Goal: Information Seeking & Learning: Check status

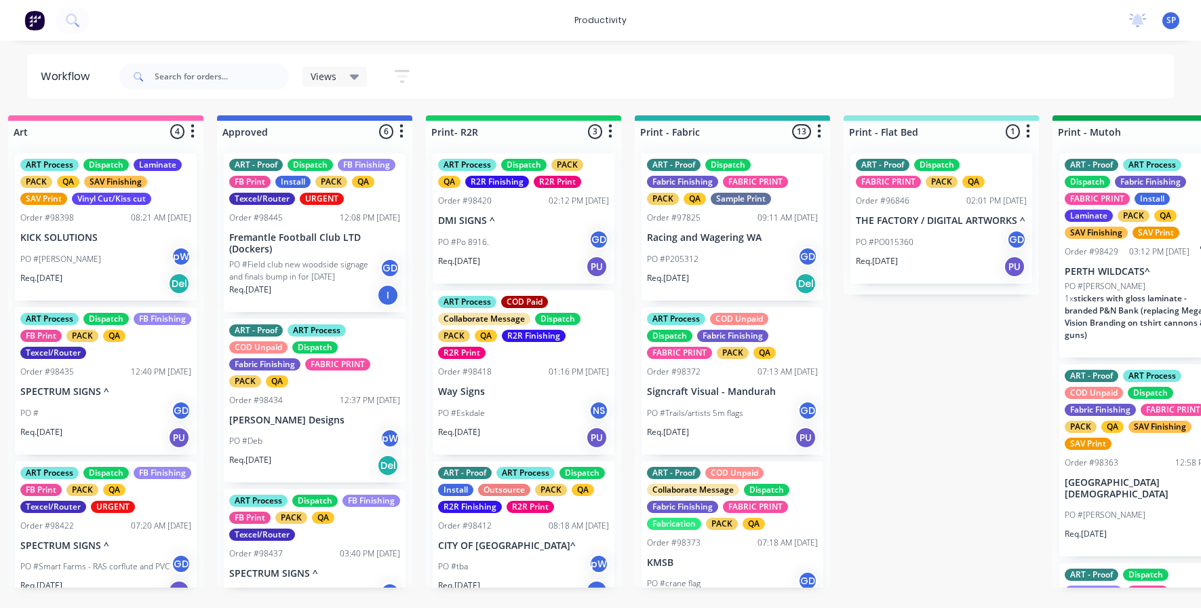
scroll to position [220, 0]
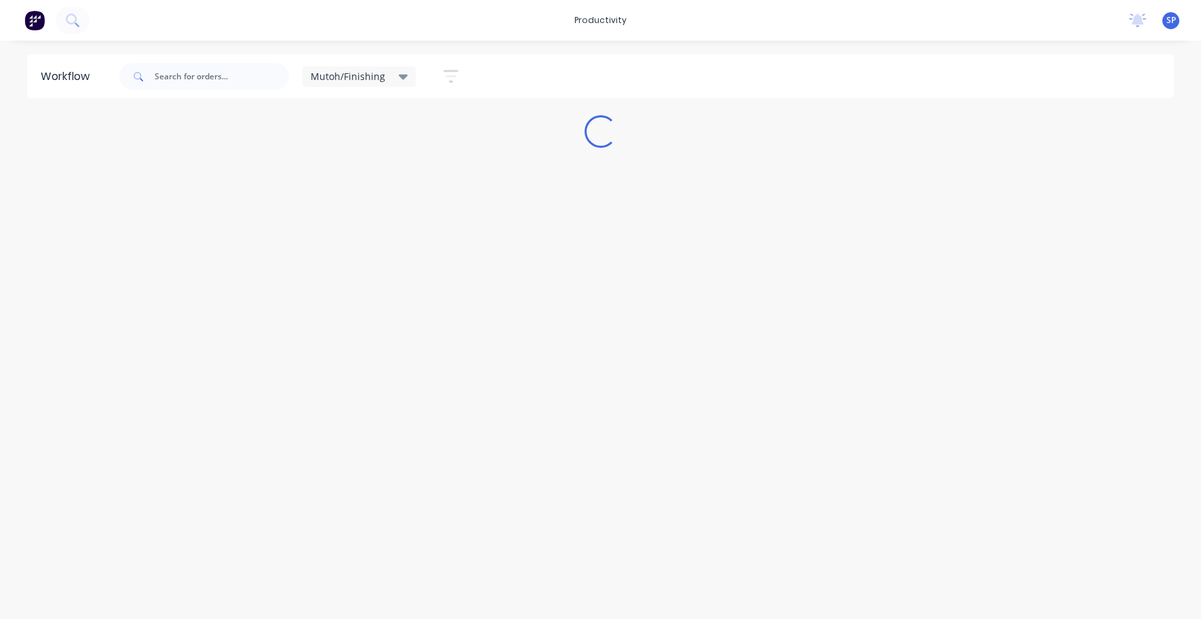
click at [399, 77] on icon at bounding box center [403, 76] width 9 height 15
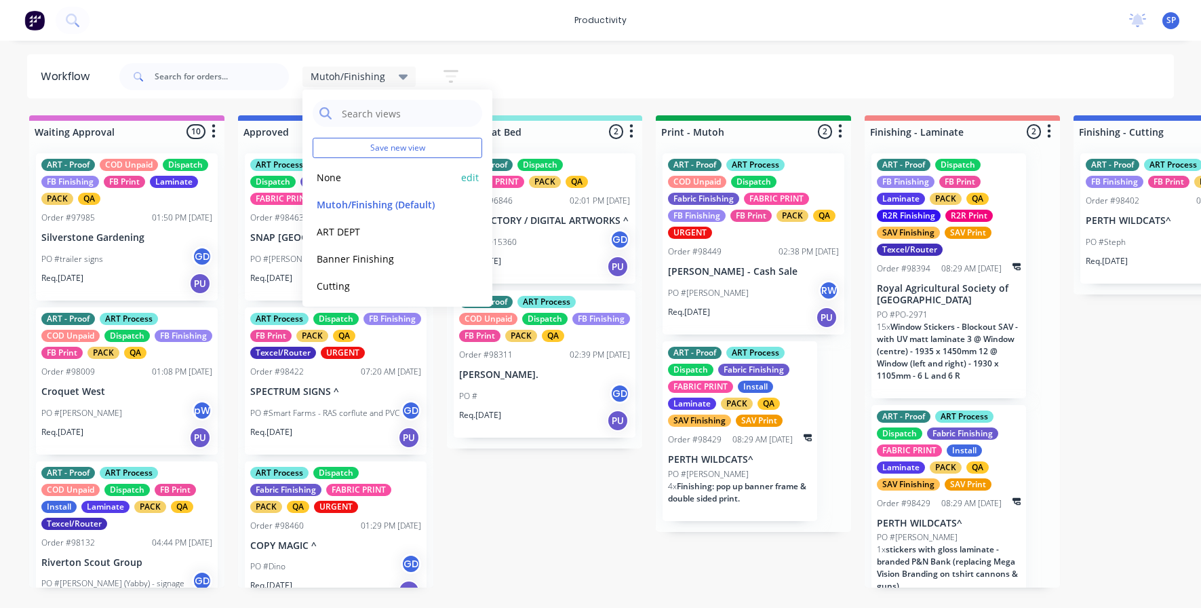
click at [336, 178] on button "None" at bounding box center [385, 178] width 144 height 16
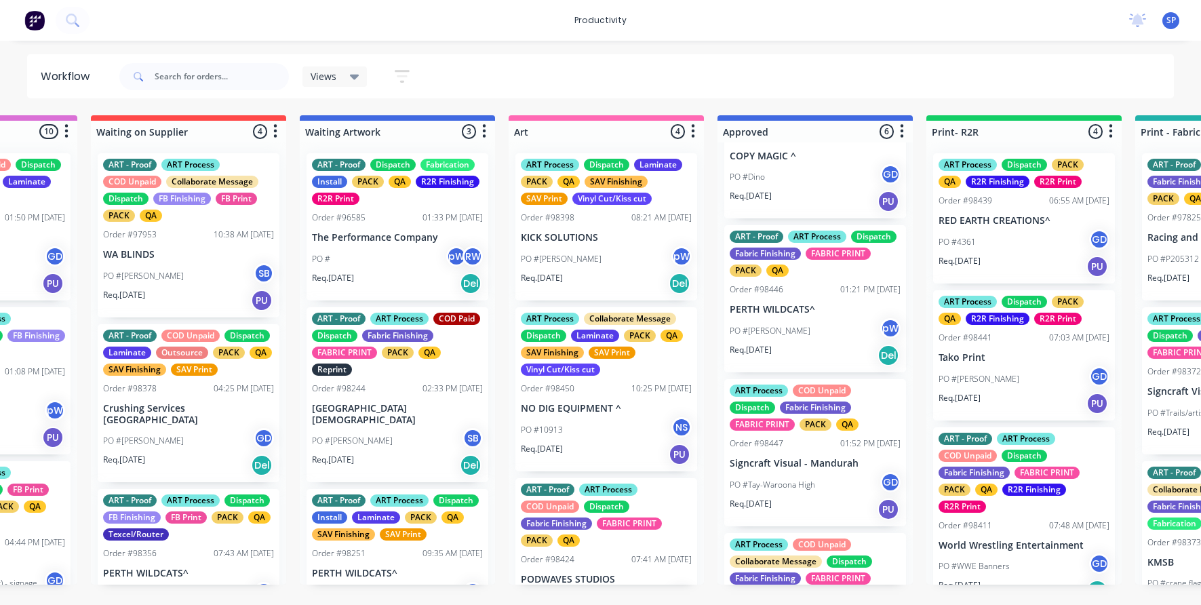
scroll to position [366, 0]
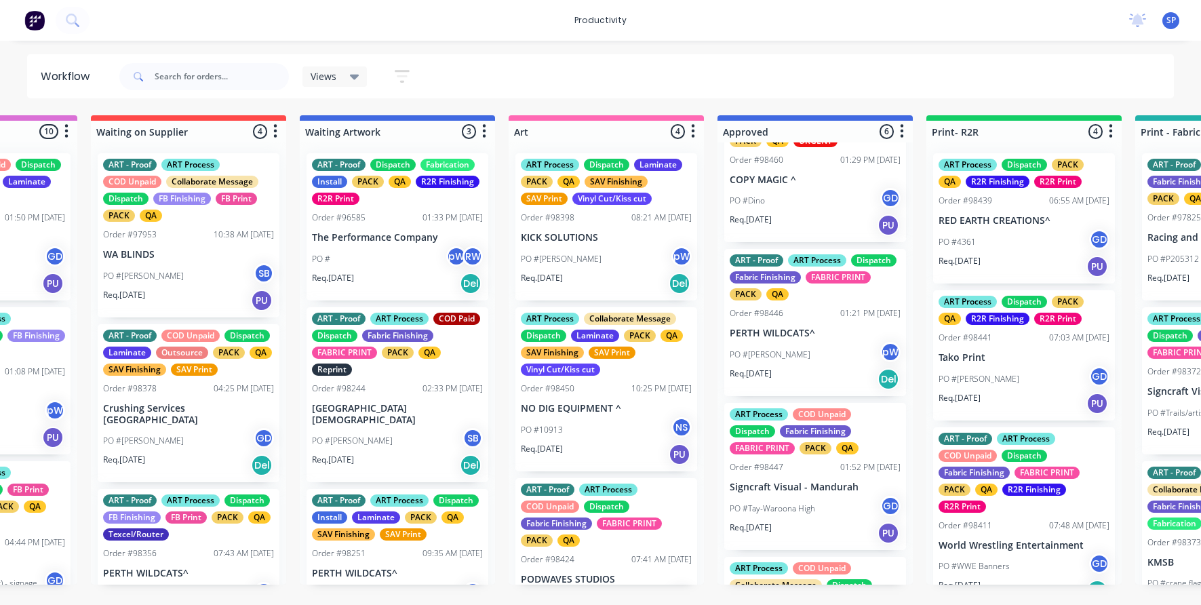
click at [806, 353] on div "PO #[PERSON_NAME]" at bounding box center [815, 355] width 171 height 26
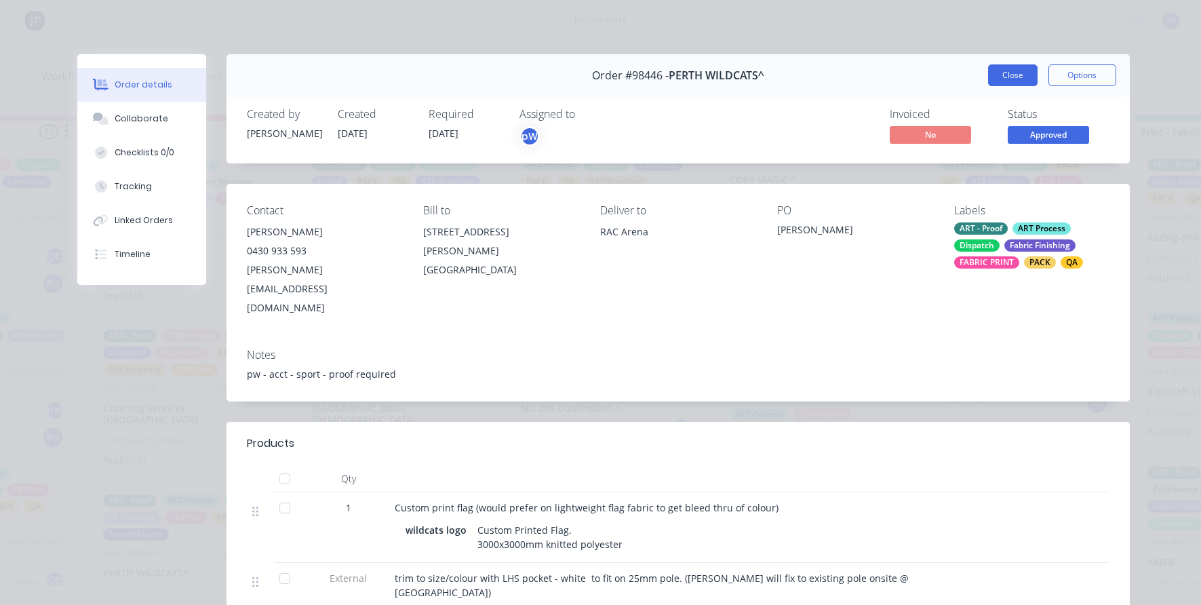
click at [1011, 76] on button "Close" at bounding box center [1013, 75] width 50 height 22
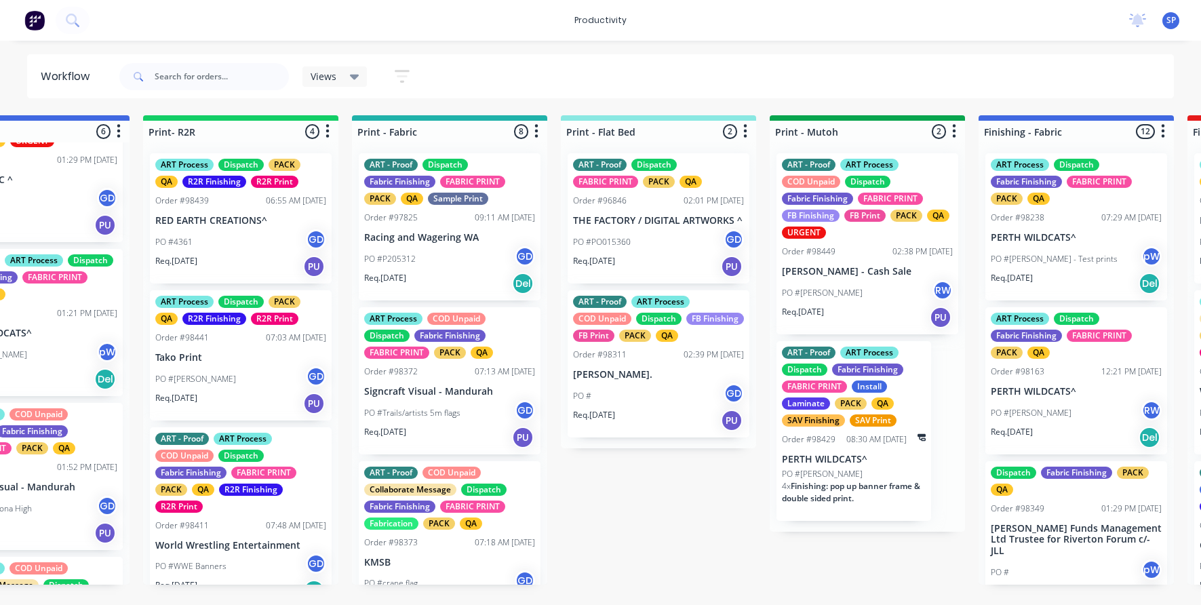
scroll to position [0, 1659]
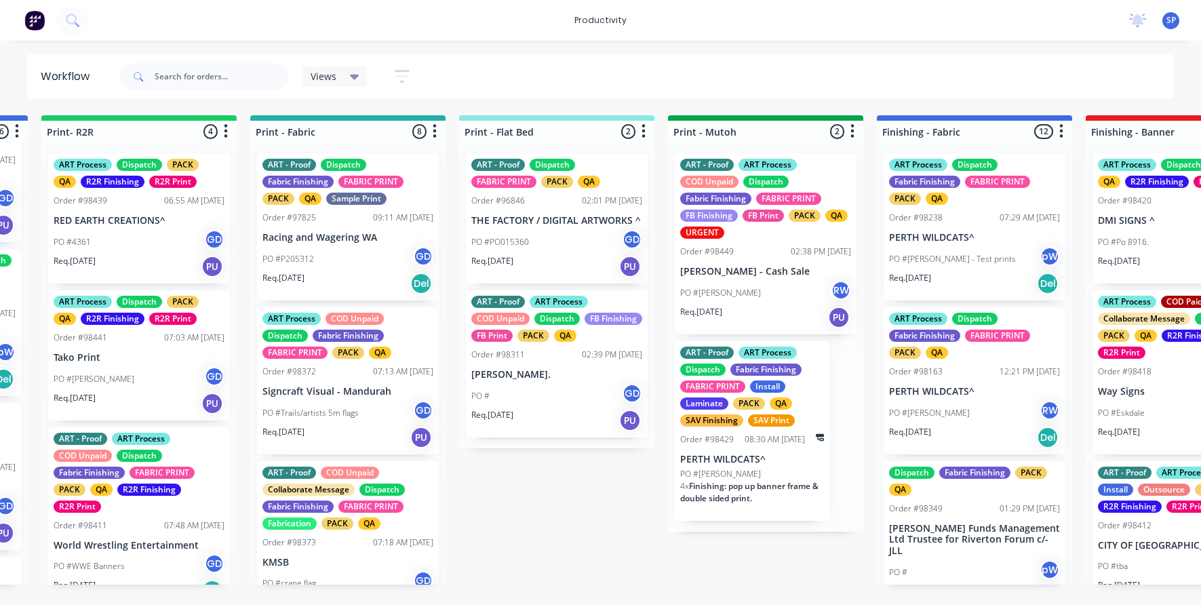
click at [751, 455] on p "PERTH WILDCATS^" at bounding box center [752, 460] width 144 height 12
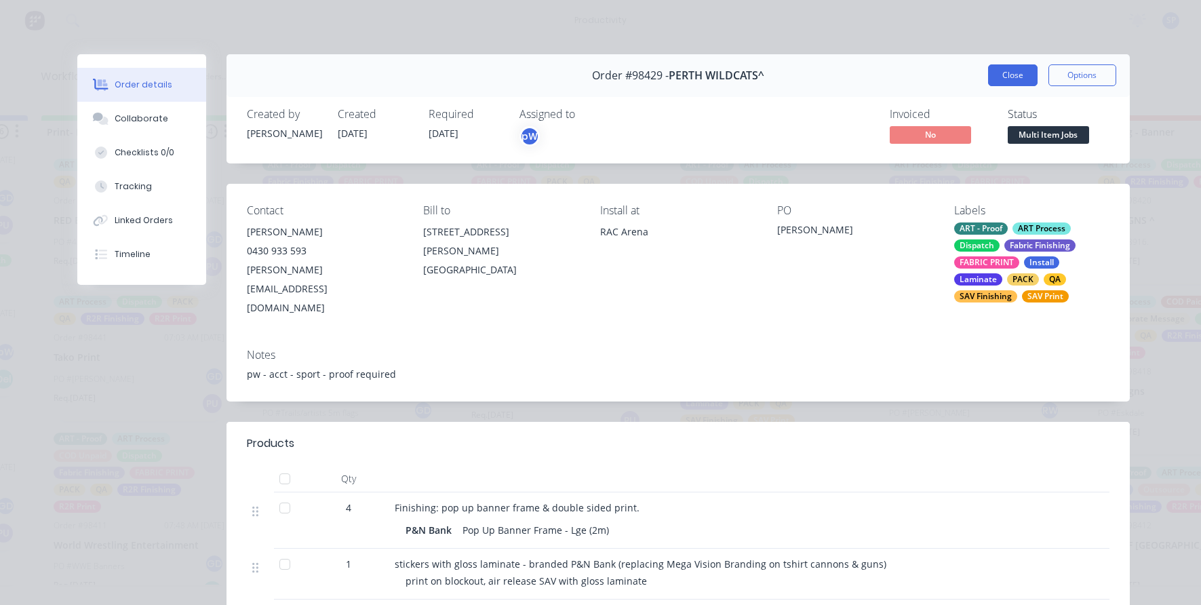
click at [997, 72] on button "Close" at bounding box center [1013, 75] width 50 height 22
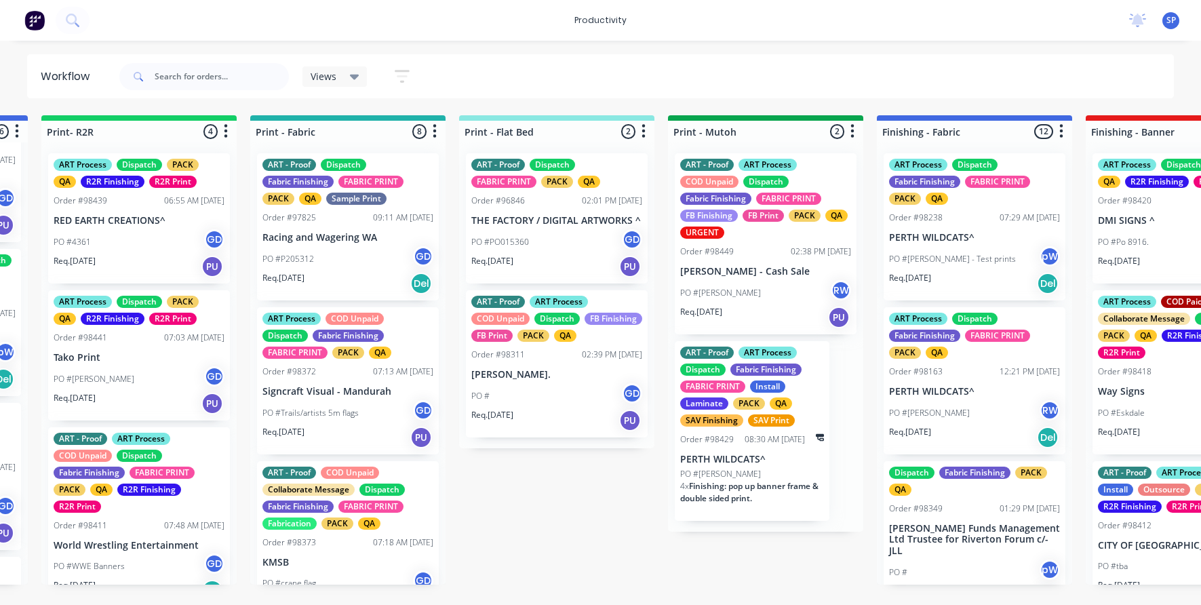
click at [737, 473] on div "PO #[PERSON_NAME]" at bounding box center [752, 474] width 144 height 12
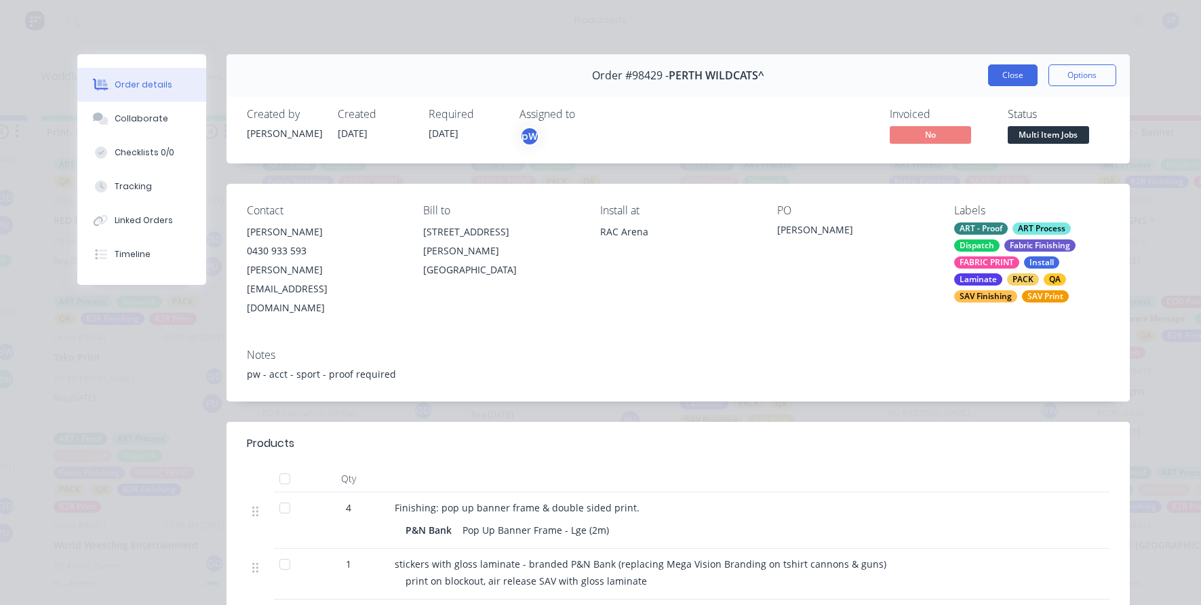
click at [1007, 78] on button "Close" at bounding box center [1013, 75] width 50 height 22
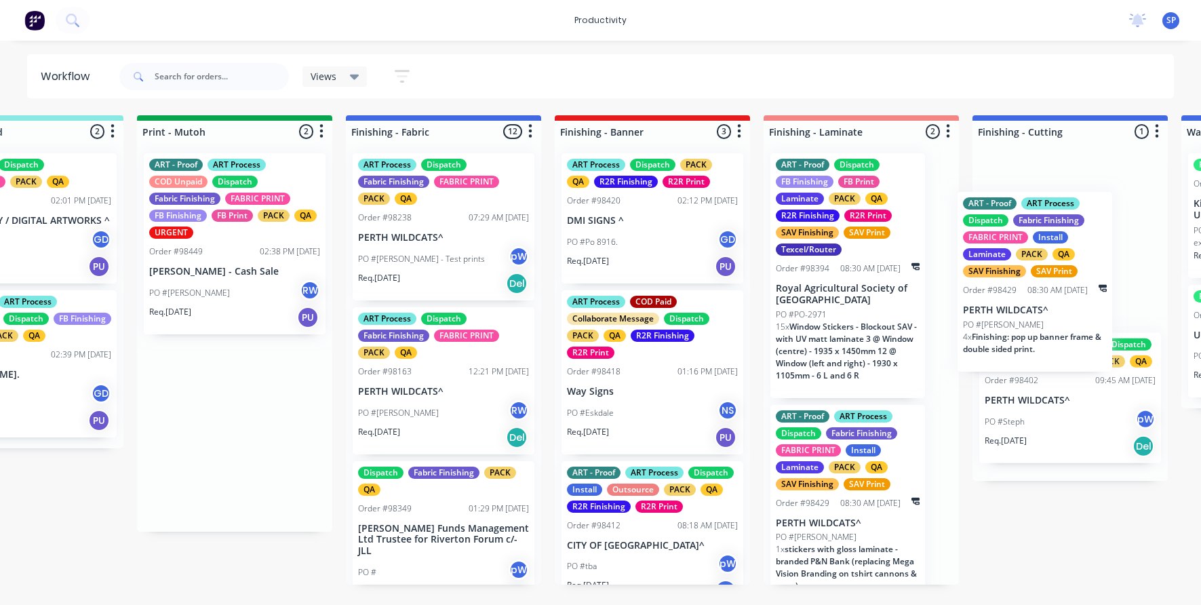
drag, startPoint x: 729, startPoint y: 456, endPoint x: 1015, endPoint y: 305, distance: 323.4
click at [1015, 305] on div "Submitted 11 Sort By Created date Required date Order number Customer name Most…" at bounding box center [406, 349] width 5213 height 469
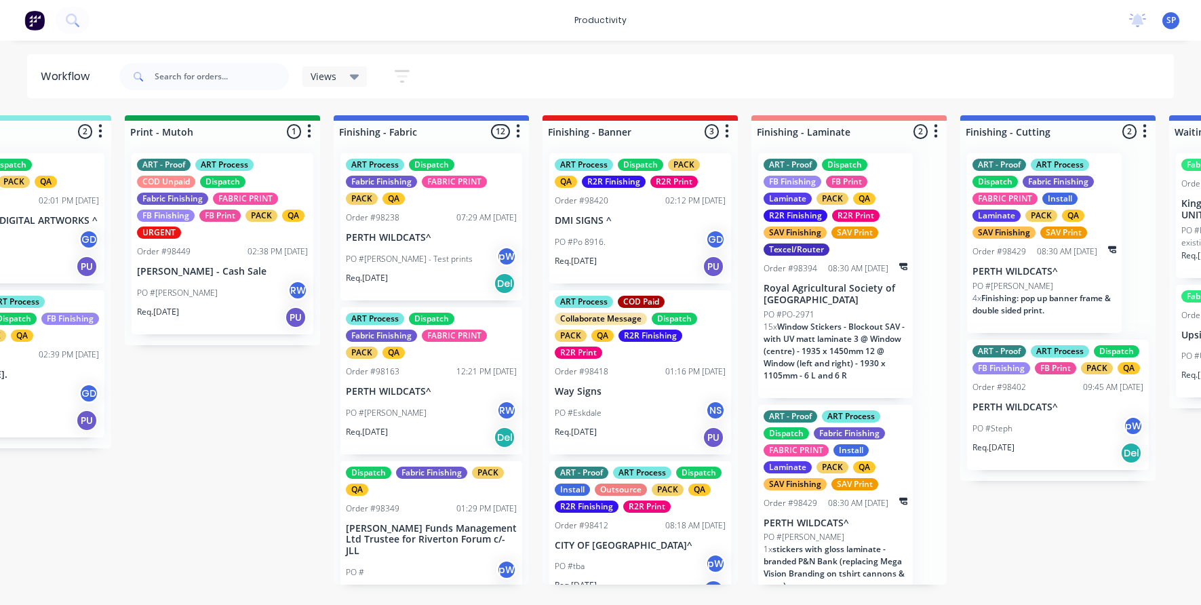
click at [1022, 422] on div "PO #Steph pW" at bounding box center [1058, 429] width 171 height 26
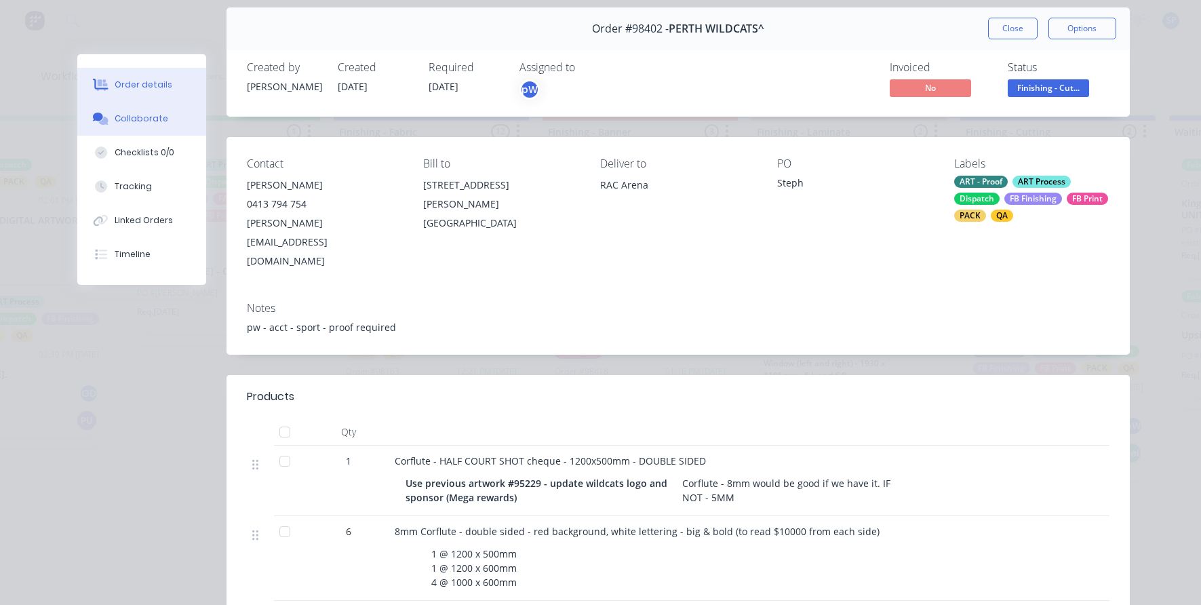
scroll to position [68, 0]
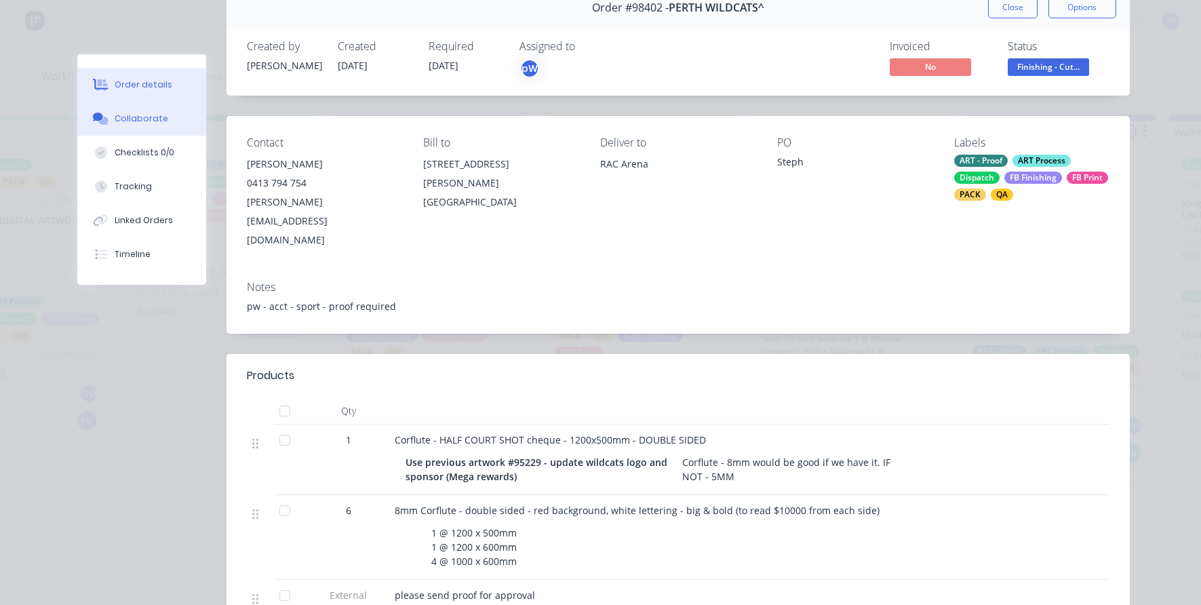
click at [133, 120] on div "Collaborate" at bounding box center [142, 119] width 54 height 12
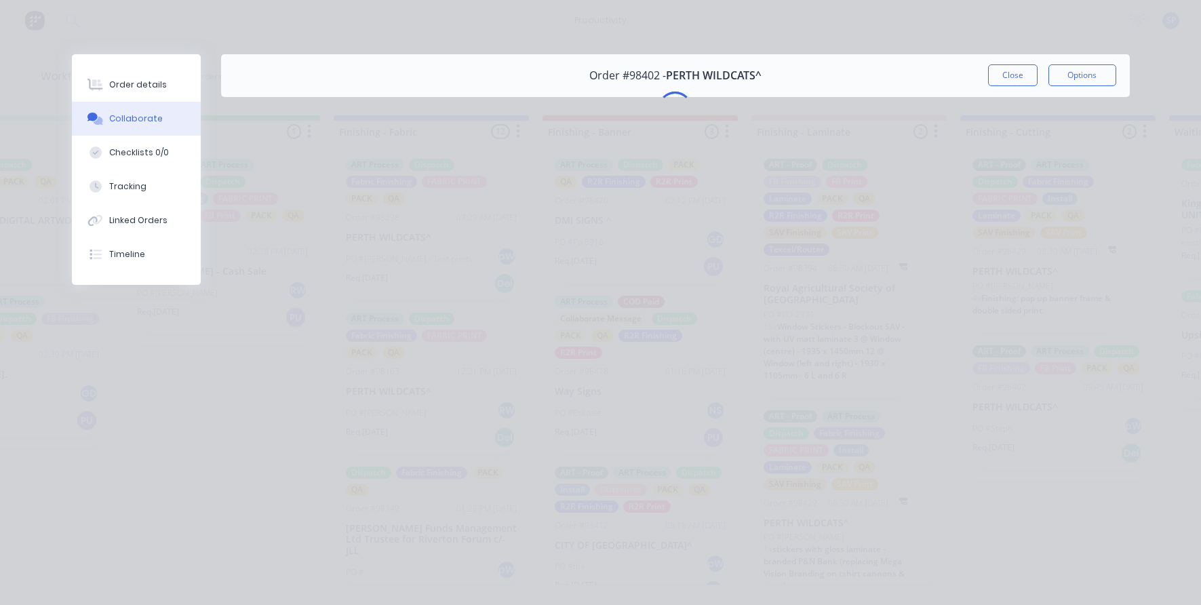
scroll to position [0, 0]
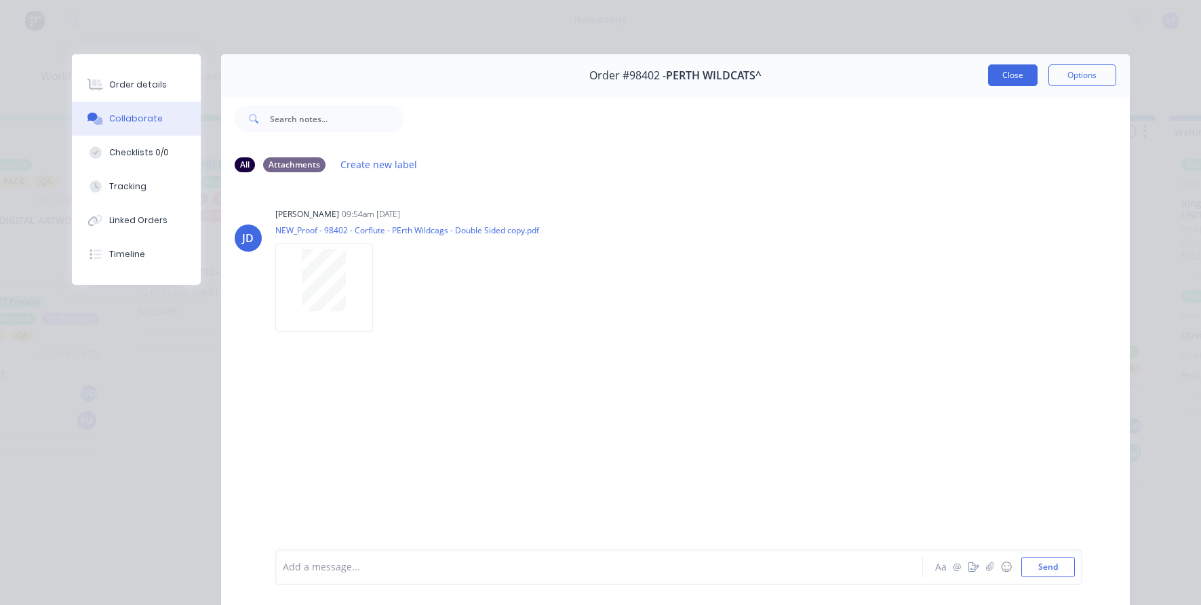
click at [1017, 75] on button "Close" at bounding box center [1013, 75] width 50 height 22
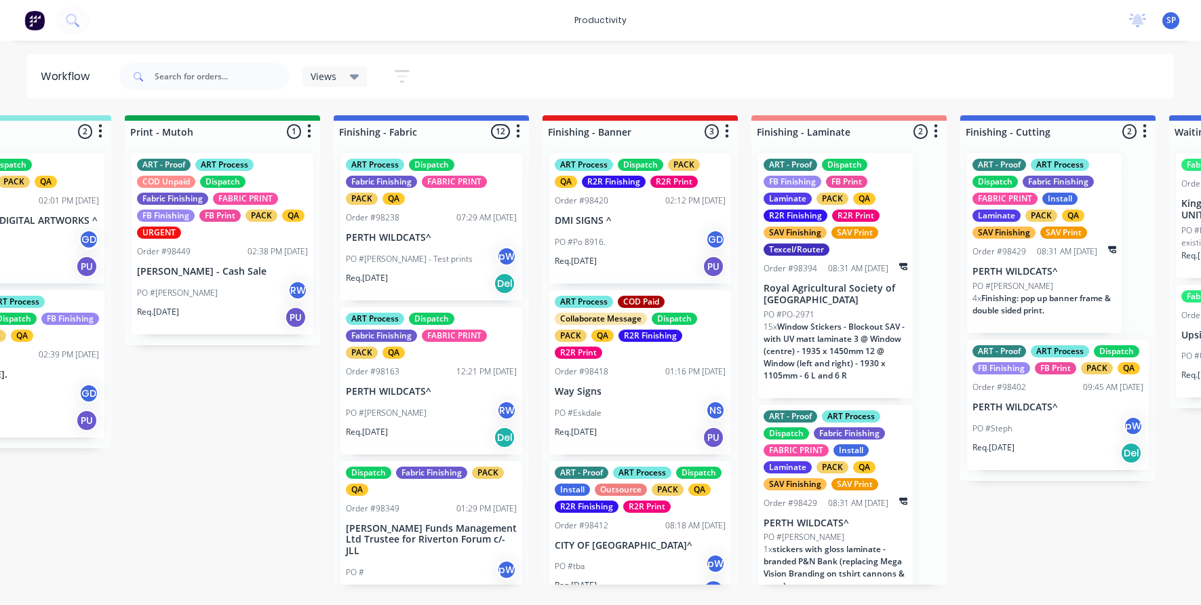
click at [819, 317] on div "PO #PO-2971" at bounding box center [836, 315] width 144 height 12
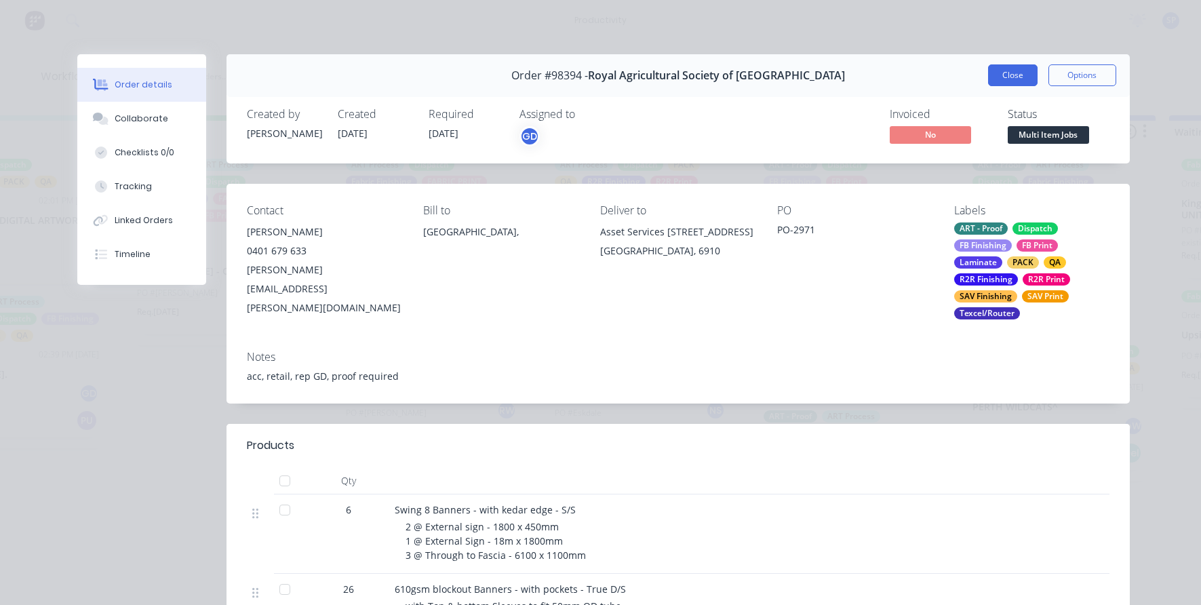
click at [1011, 69] on button "Close" at bounding box center [1013, 75] width 50 height 22
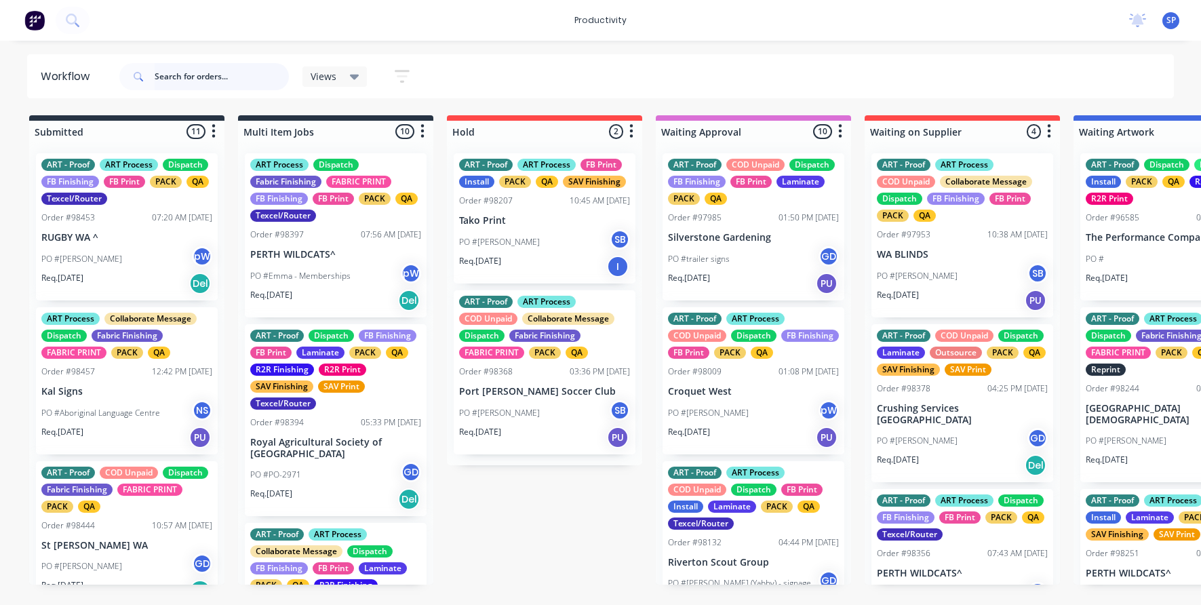
click at [216, 73] on input "text" at bounding box center [222, 76] width 134 height 27
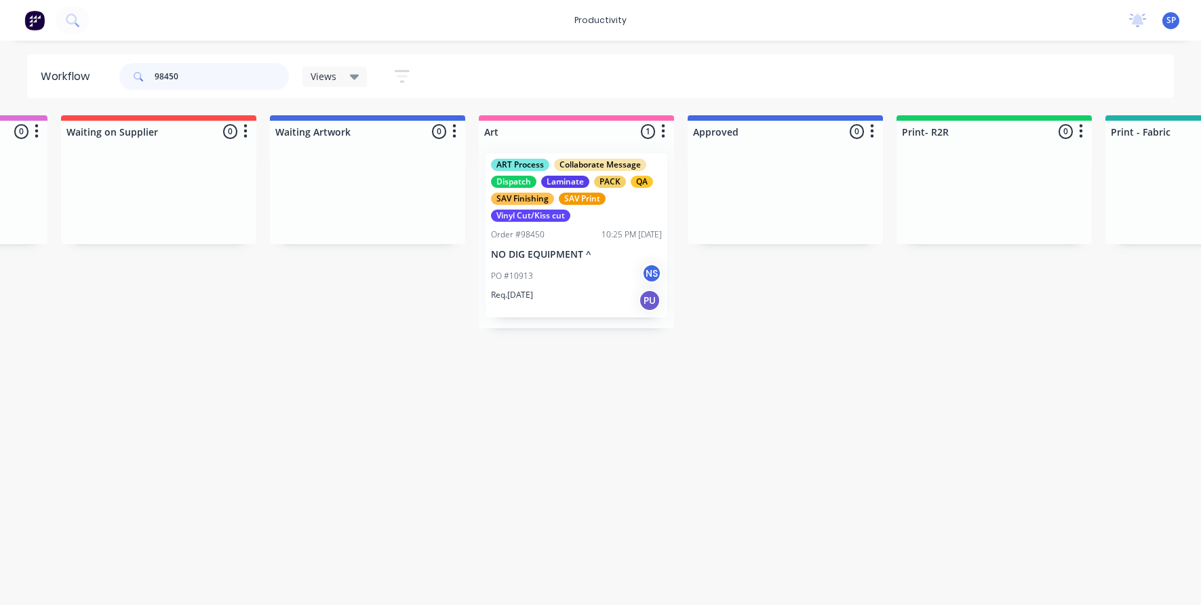
scroll to position [0, 879]
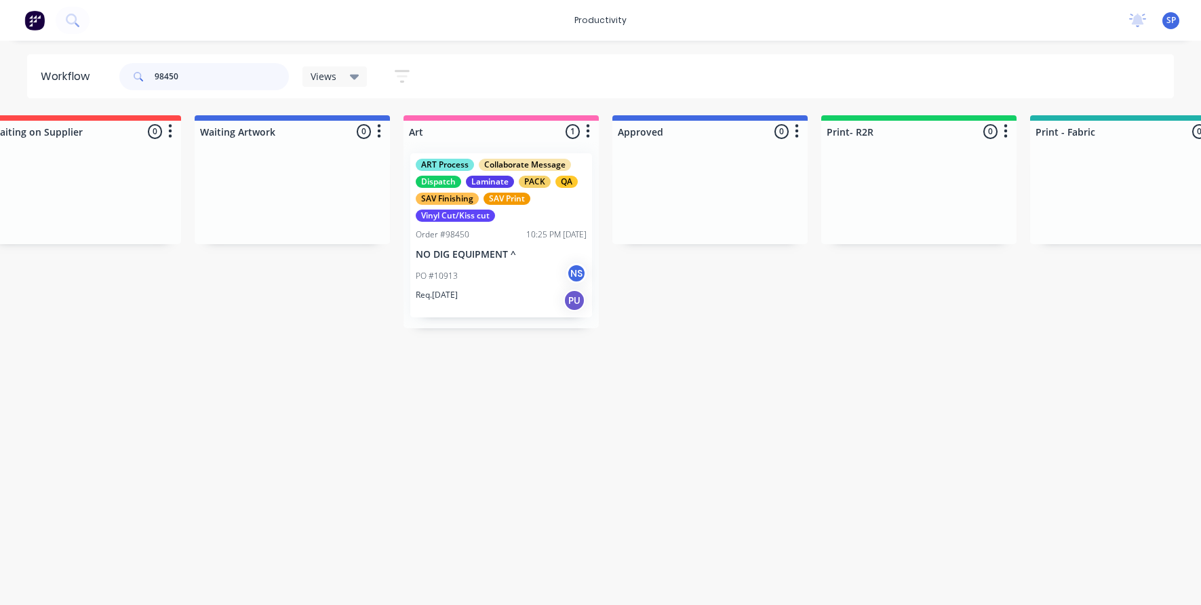
type input "98450"
click at [472, 252] on p "NO DIG EQUIPMENT ^" at bounding box center [501, 255] width 171 height 12
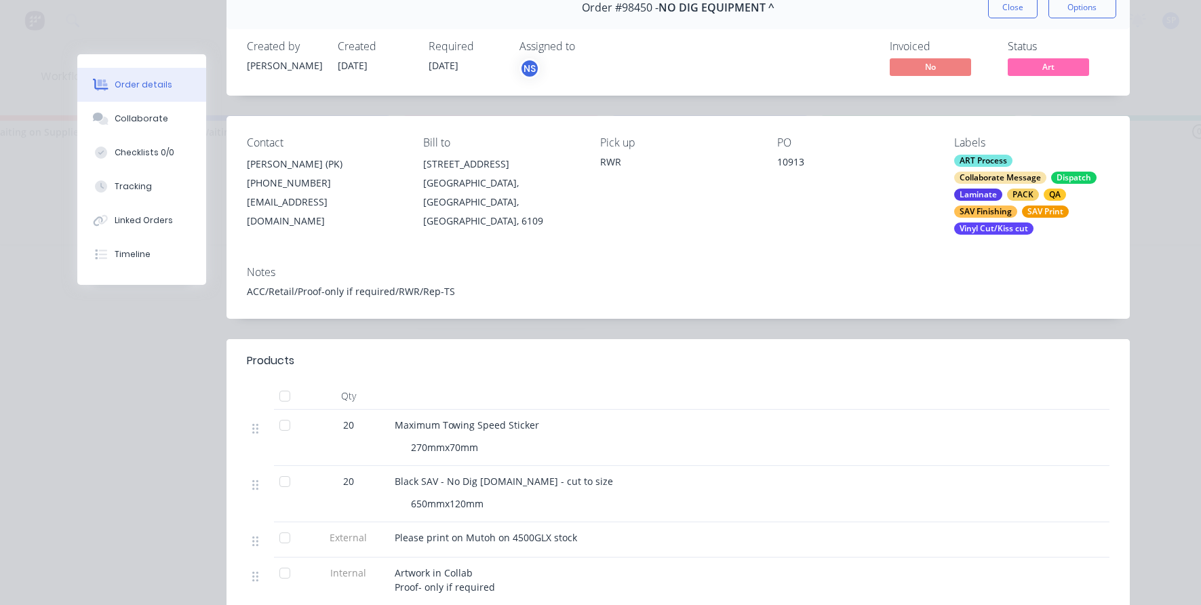
scroll to position [136, 0]
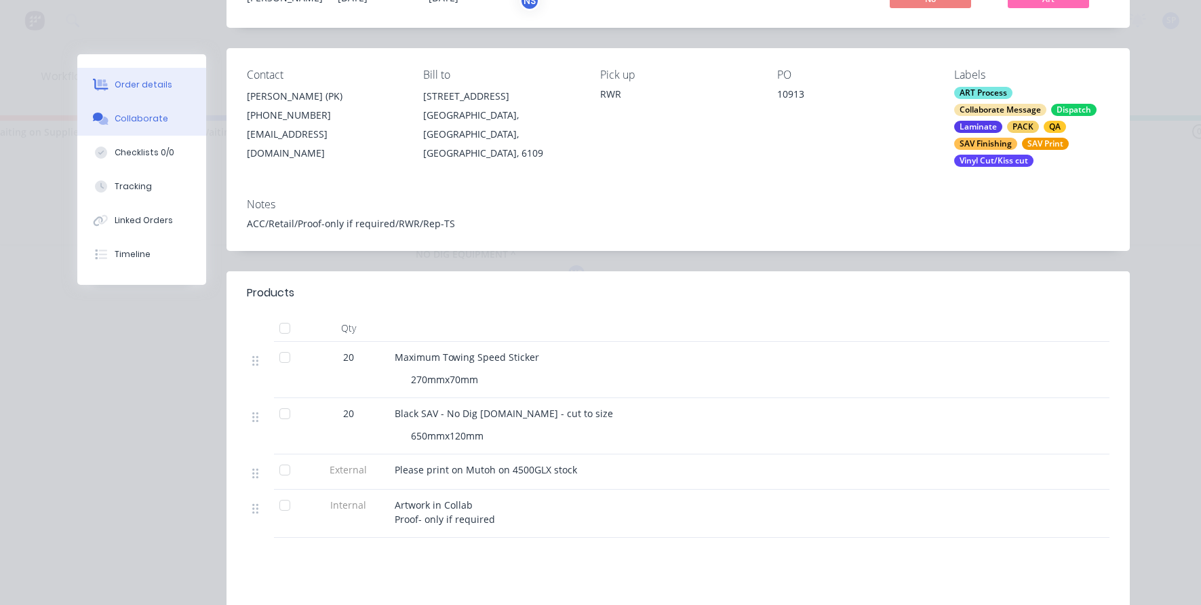
click at [141, 105] on button "Collaborate" at bounding box center [141, 119] width 129 height 34
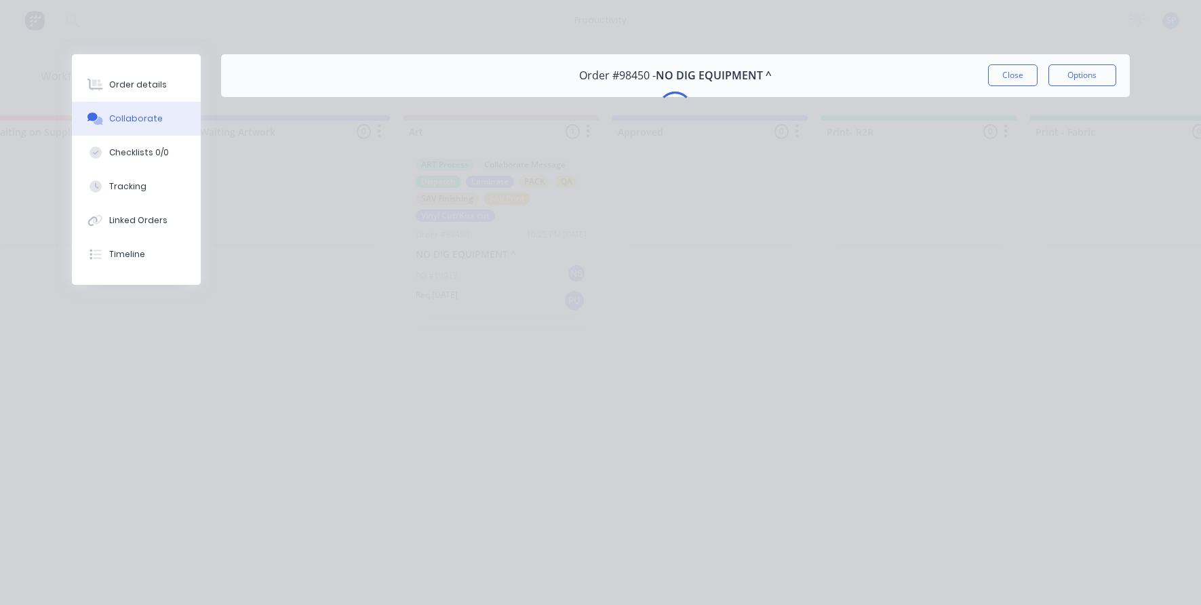
scroll to position [0, 0]
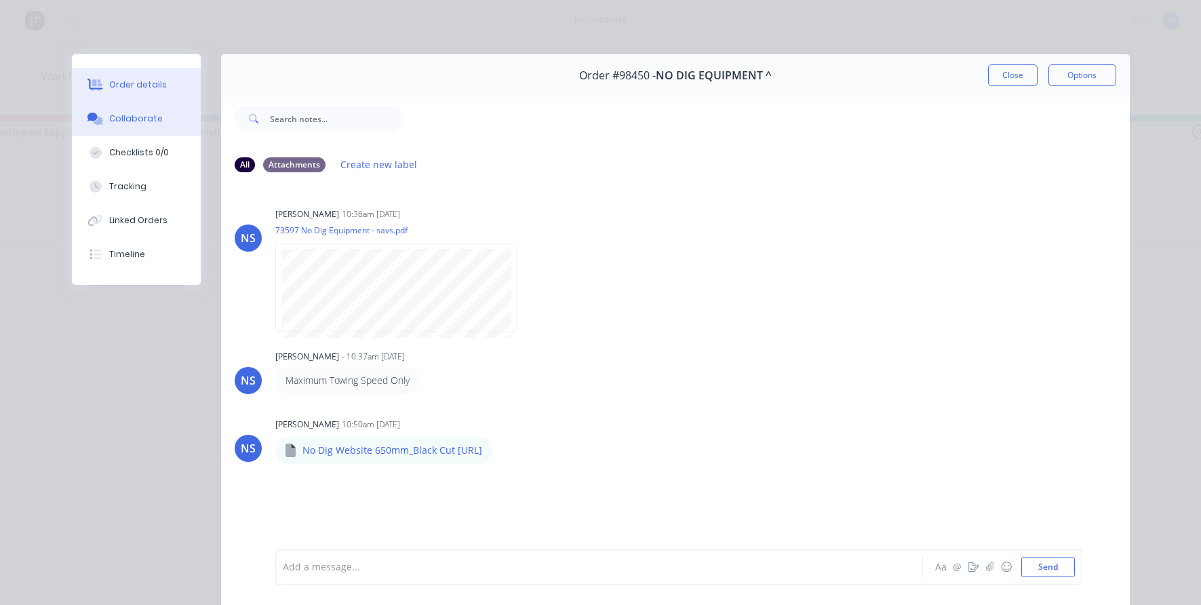
click at [132, 83] on div "Order details" at bounding box center [138, 85] width 58 height 12
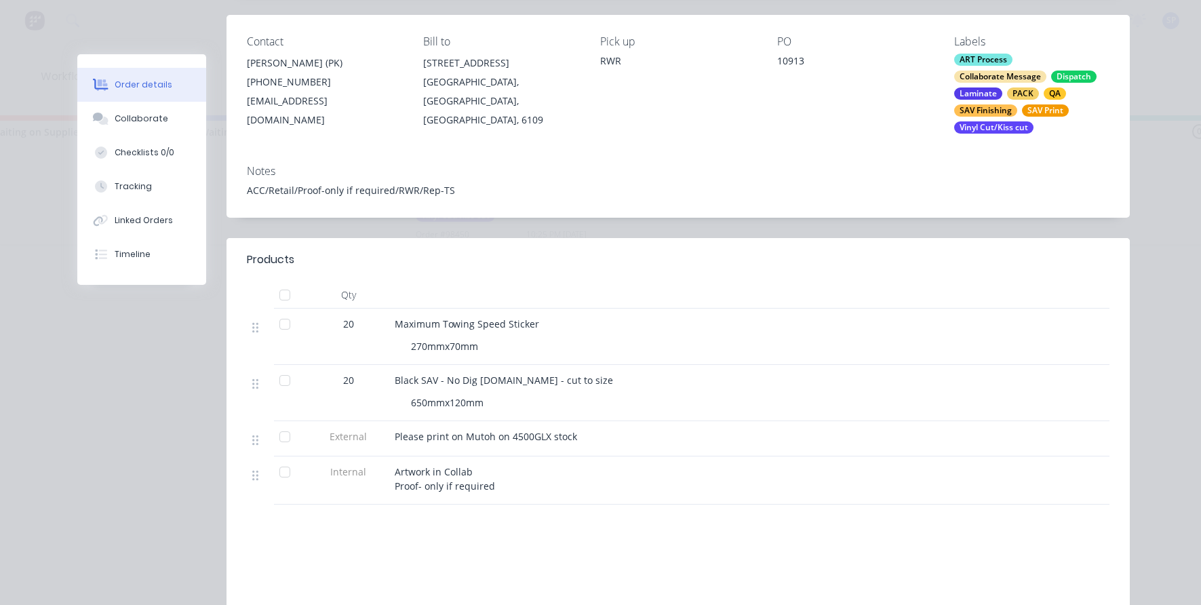
scroll to position [136, 0]
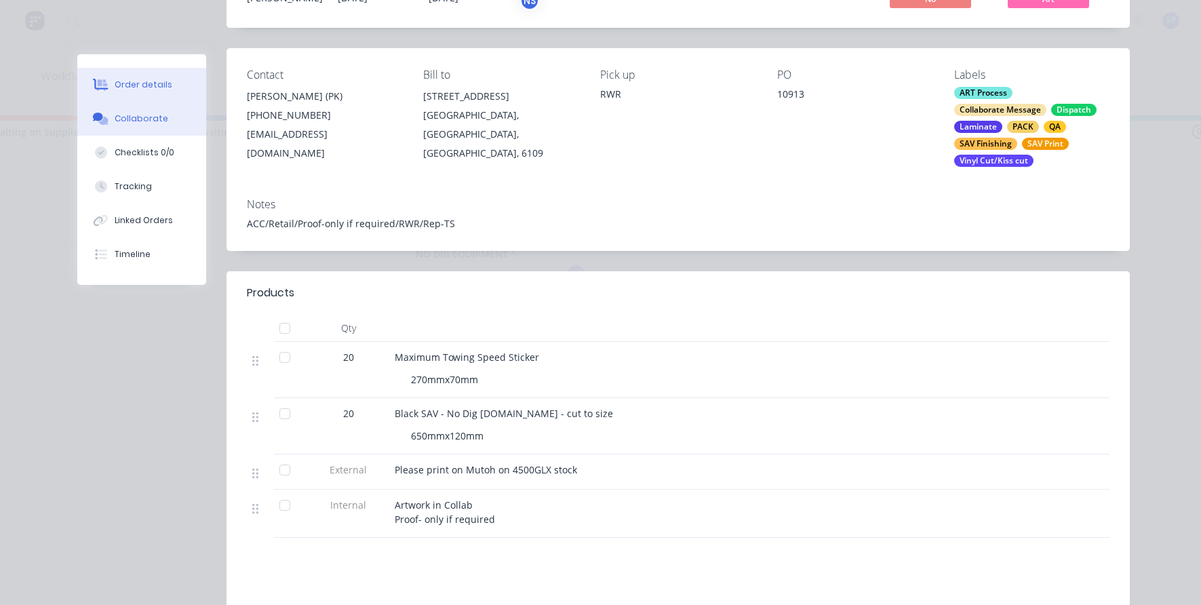
click at [106, 115] on button "Collaborate" at bounding box center [141, 119] width 129 height 34
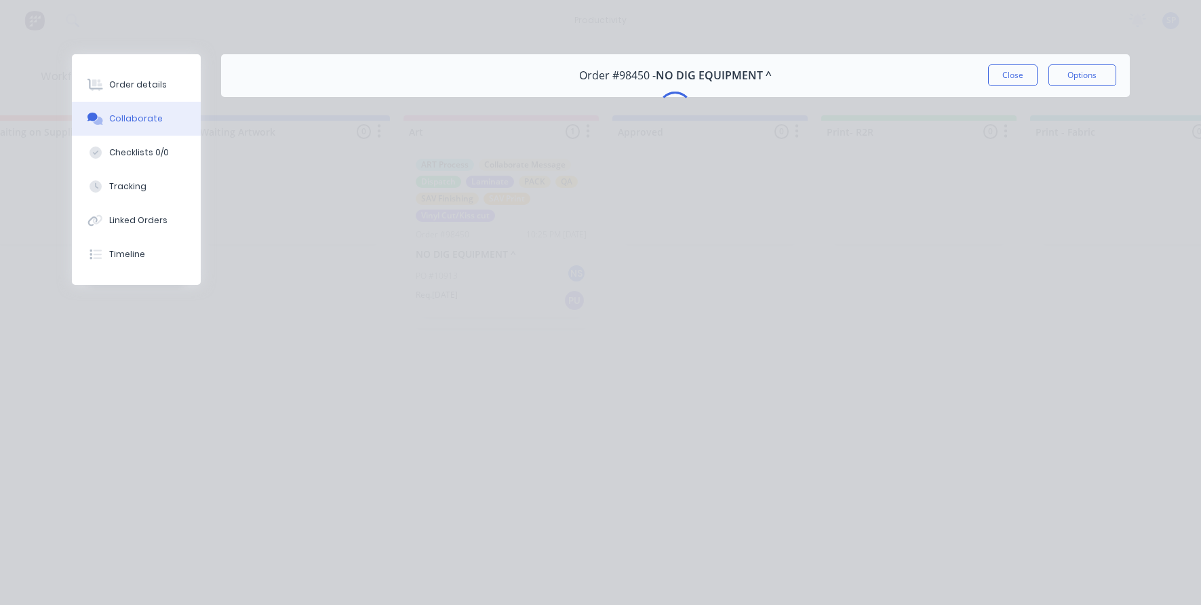
scroll to position [0, 0]
